Goal: Transaction & Acquisition: Purchase product/service

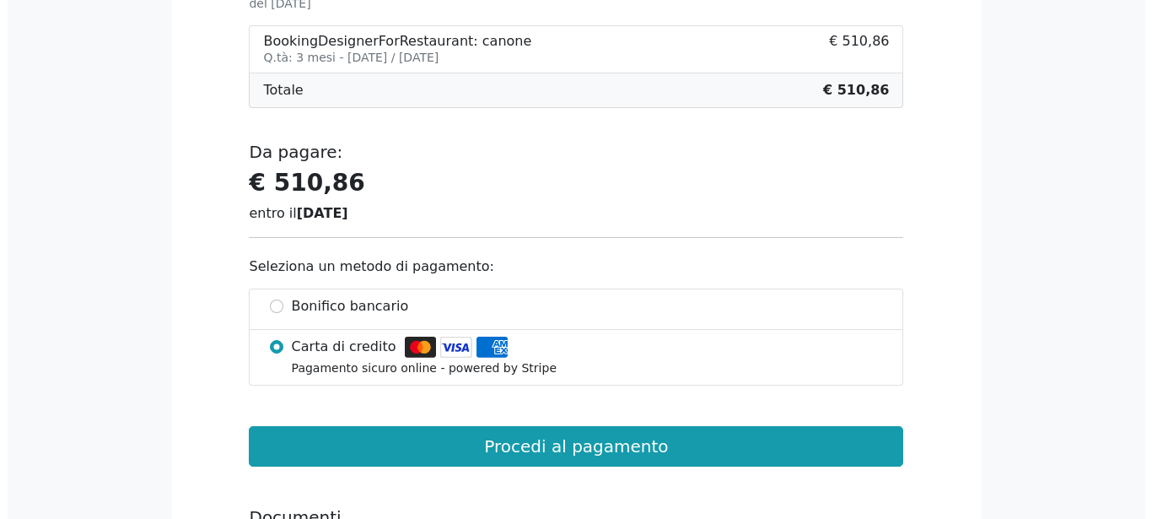
scroll to position [430, 0]
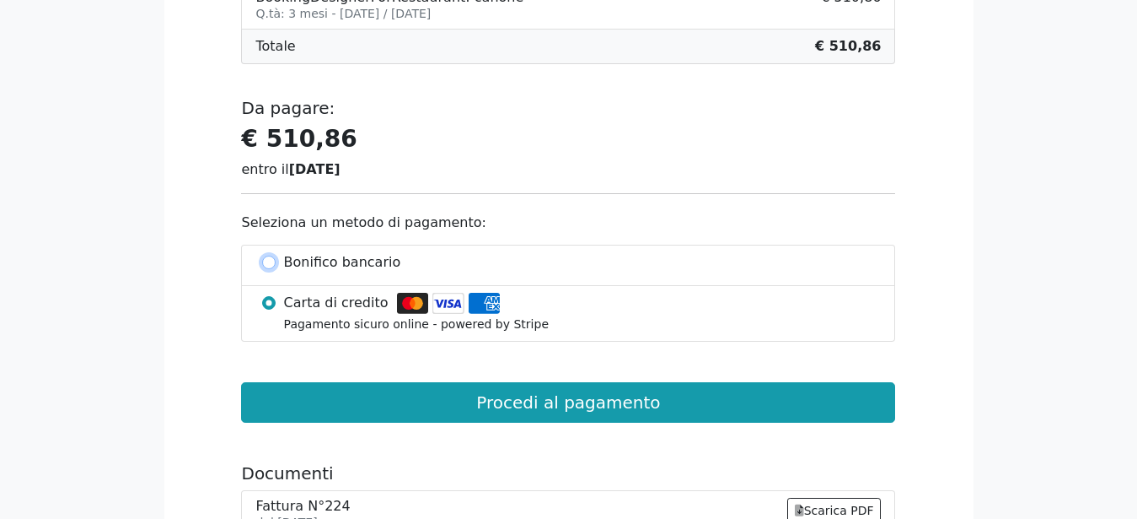
click at [265, 263] on input "Bonifico bancario" at bounding box center [268, 261] width 13 height 13
radio input "true"
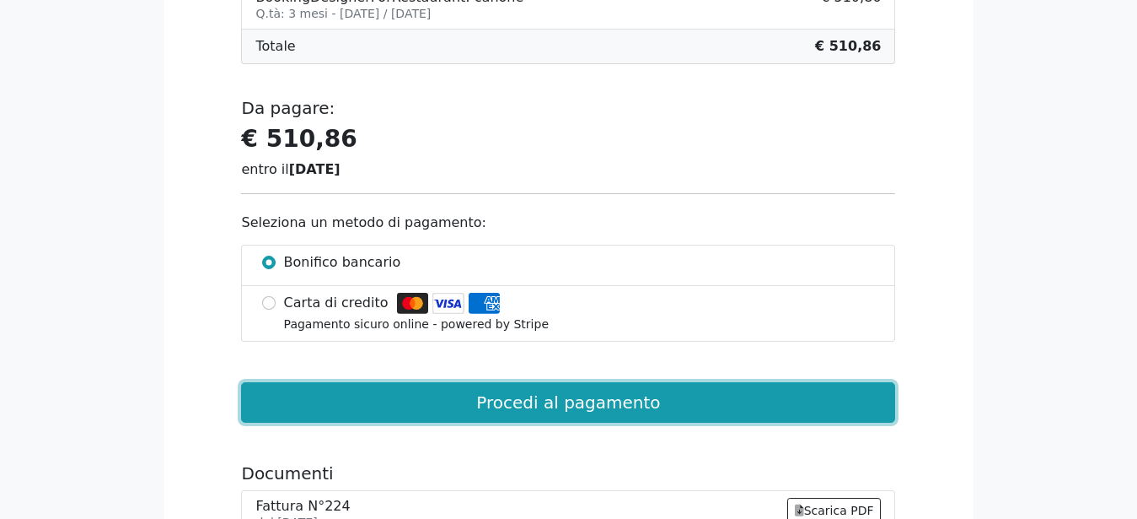
click at [495, 397] on button "Procedi al pagamento" at bounding box center [568, 402] width 654 height 40
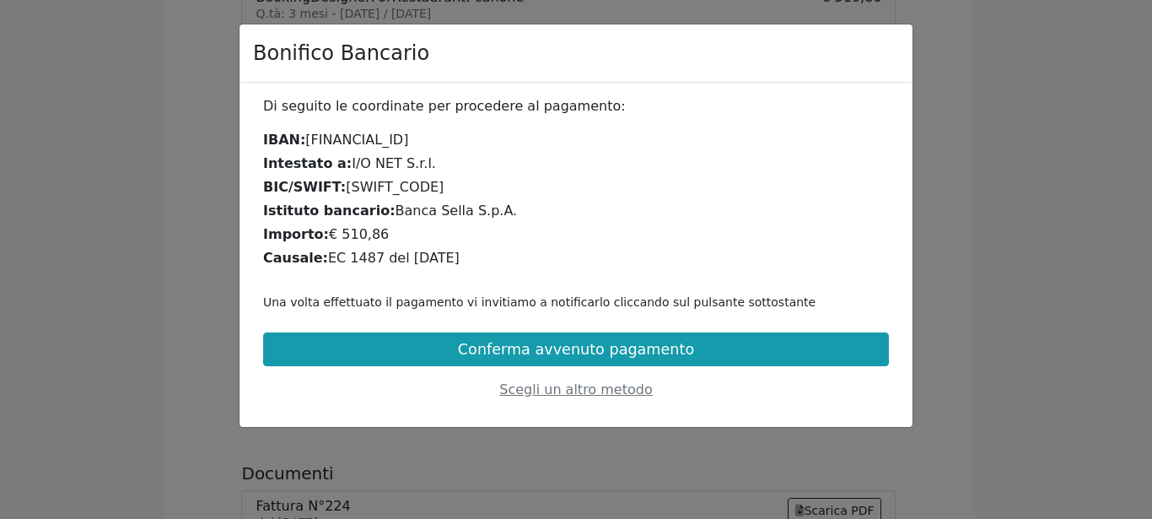
drag, startPoint x: 449, startPoint y: 262, endPoint x: 321, endPoint y: 264, distance: 127.3
click at [321, 264] on div "Causale: EC 1487 del 09.08.25" at bounding box center [576, 258] width 626 height 20
copy div "EC 1487 del [DATE]"
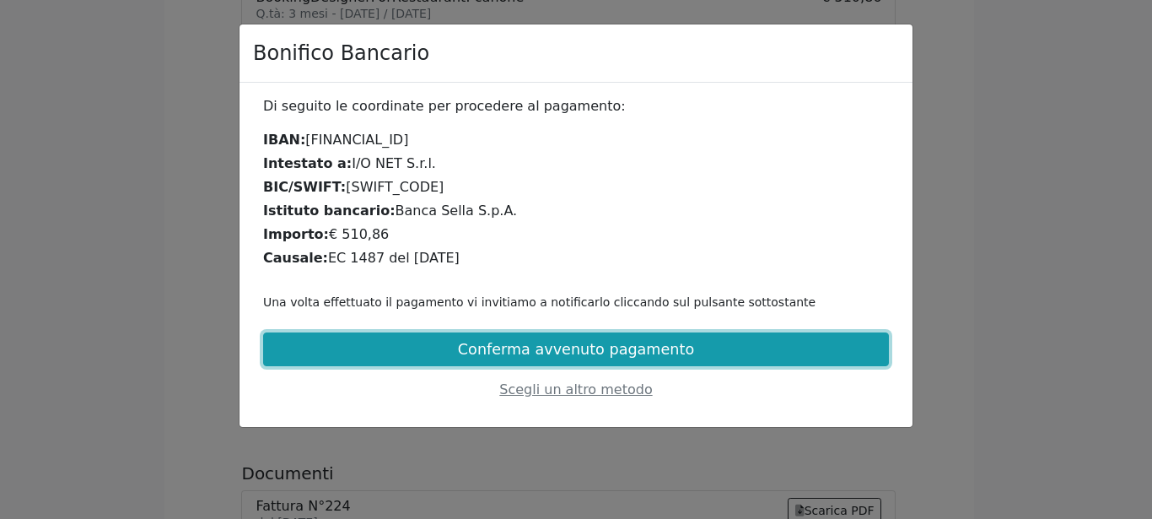
click at [570, 353] on button "Conferma avvenuto pagamento" at bounding box center [576, 349] width 626 height 34
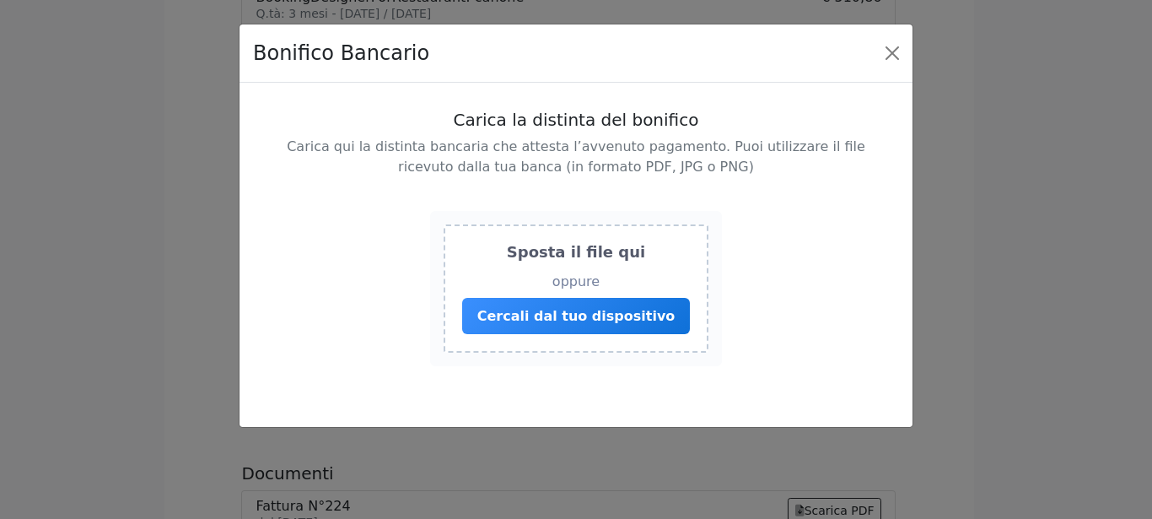
click at [578, 318] on span "Cercali dal tuo dispositivo" at bounding box center [576, 316] width 198 height 16
